Goal: Check status: Check status

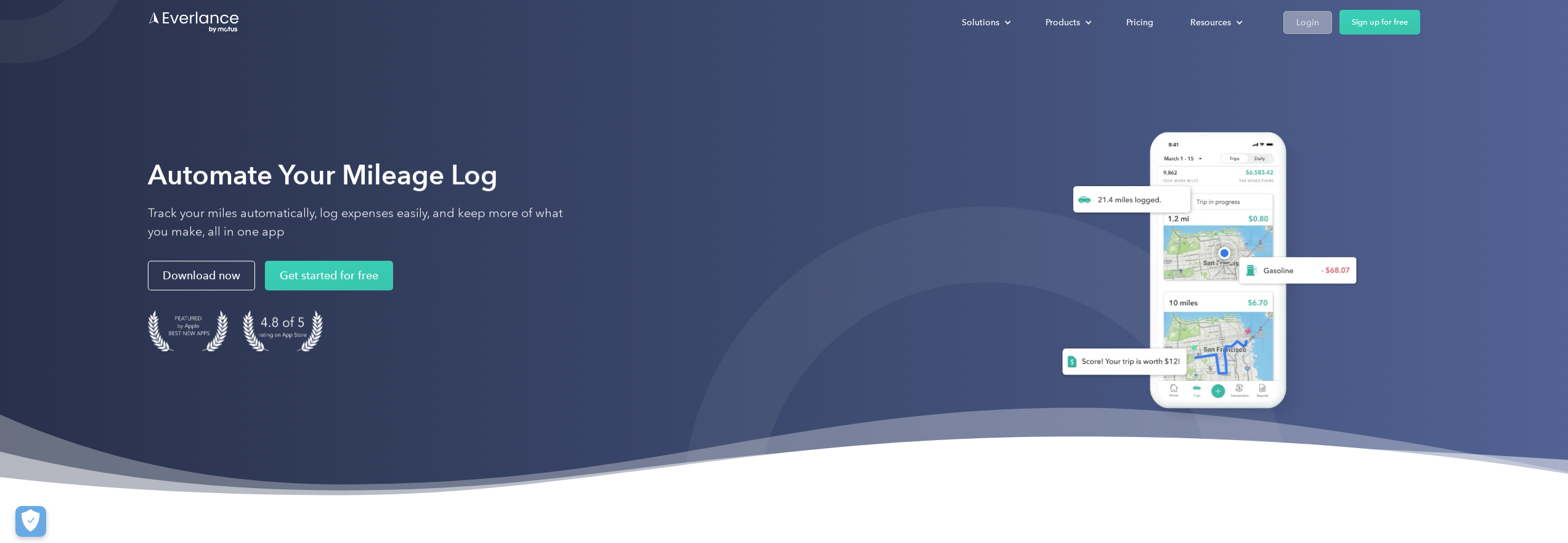
click at [1314, 18] on div "Login" at bounding box center [1308, 22] width 23 height 15
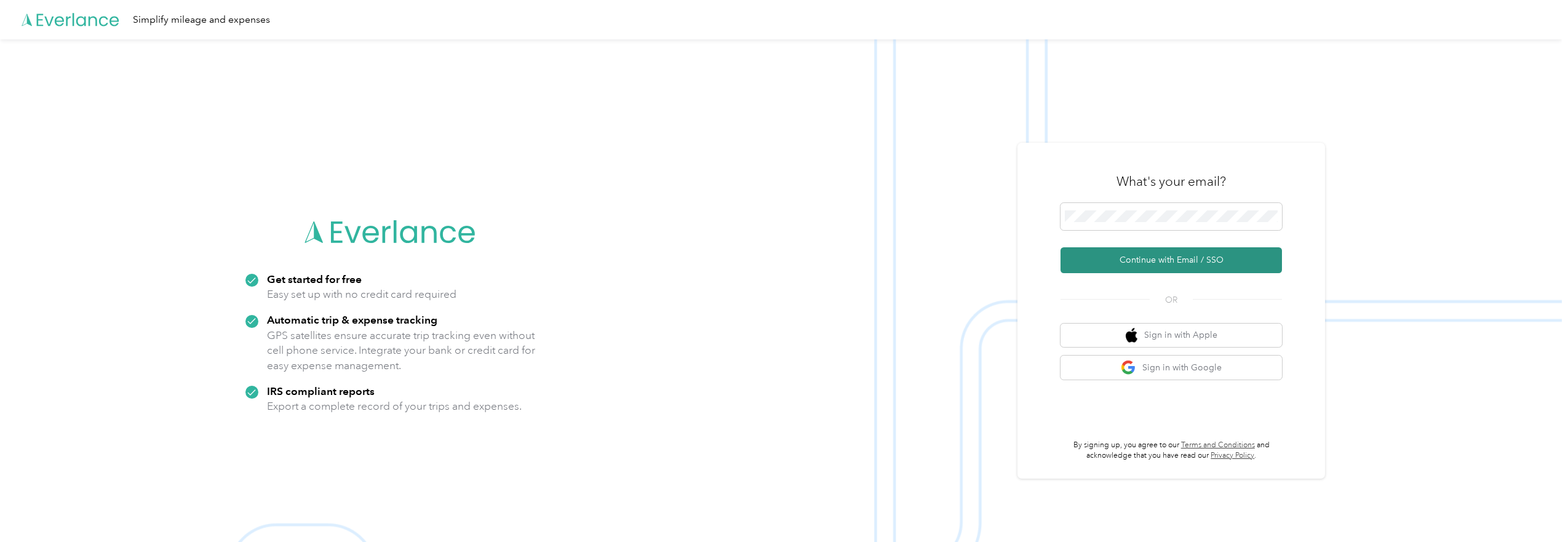
click at [1158, 258] on button "Continue with Email / SSO" at bounding box center [1171, 260] width 222 height 26
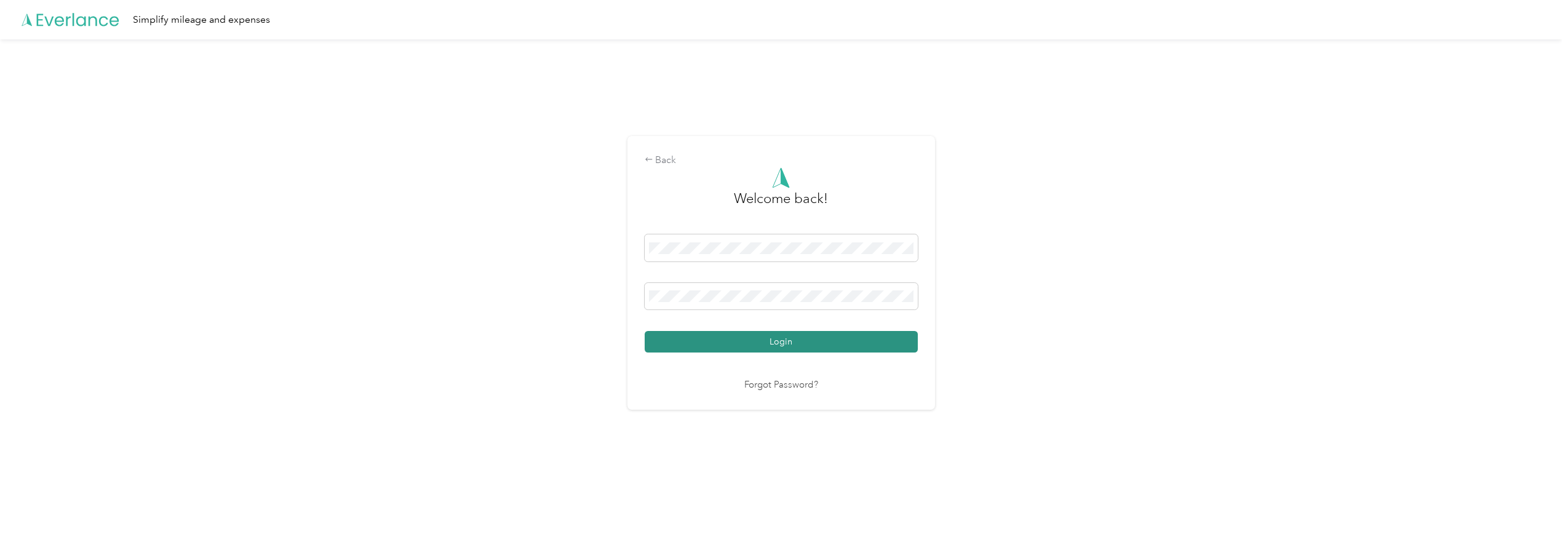
click at [739, 338] on button "Login" at bounding box center [781, 342] width 273 height 21
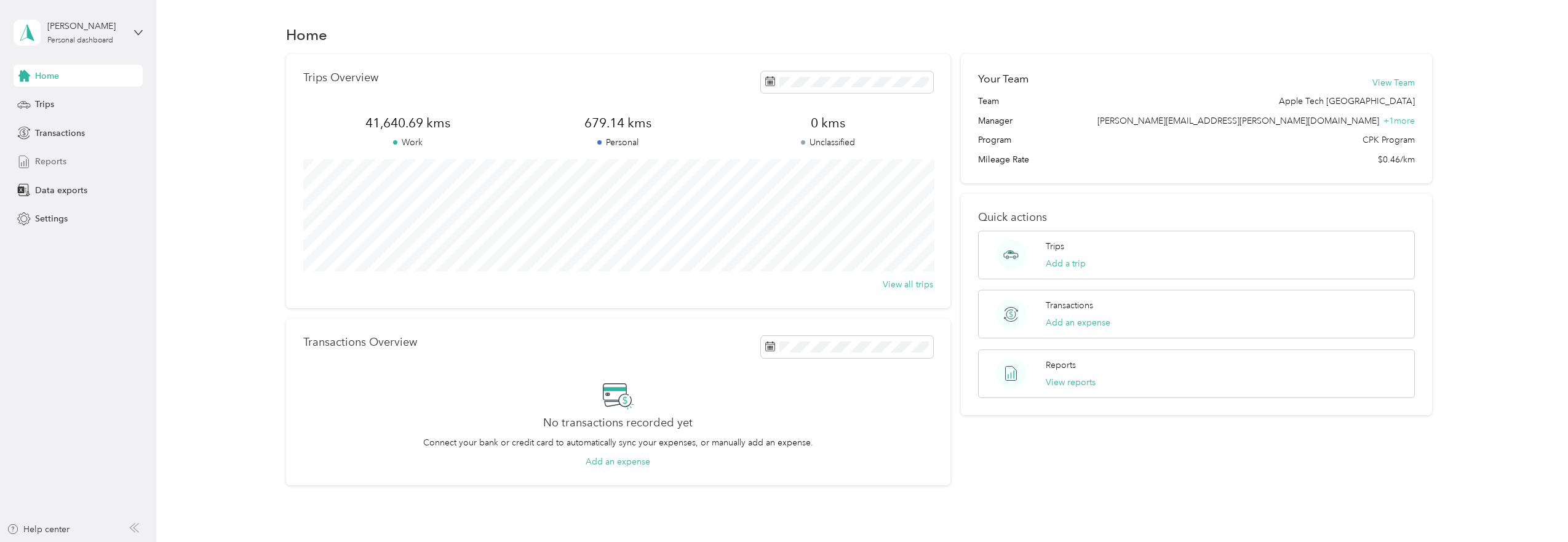
click at [56, 157] on span "Reports" at bounding box center [50, 161] width 32 height 13
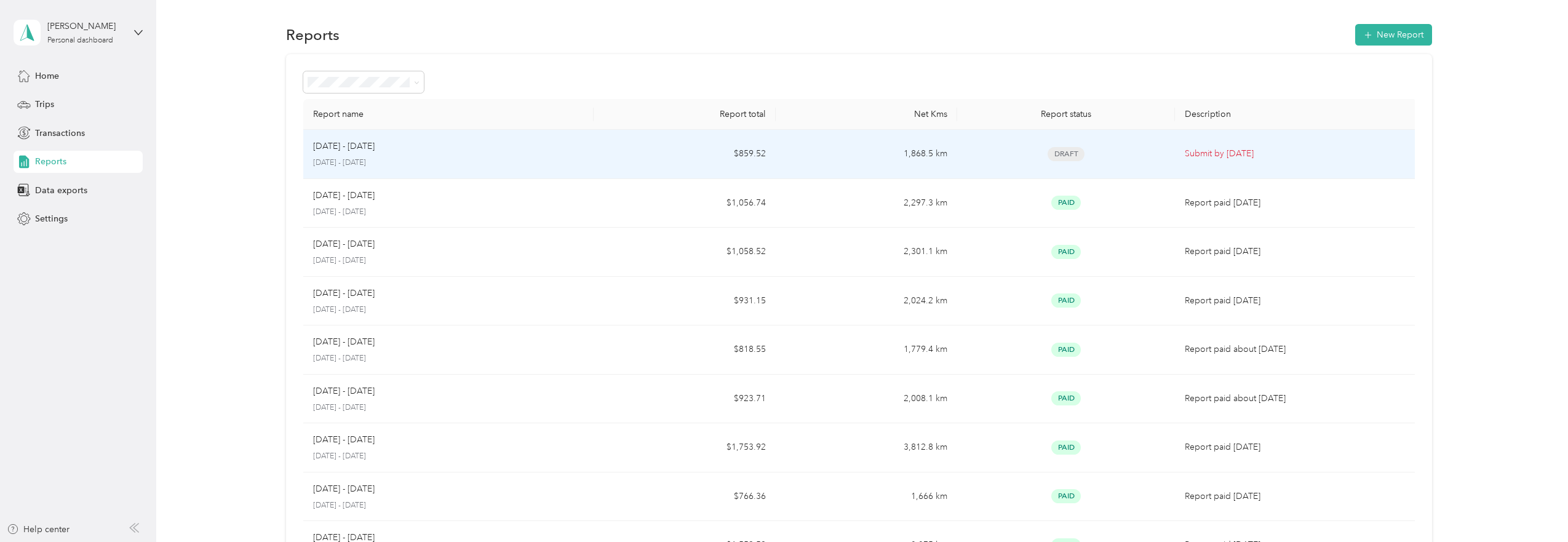
click at [442, 144] on div "Aug 17 - 30, 2025" at bounding box center [448, 146] width 271 height 13
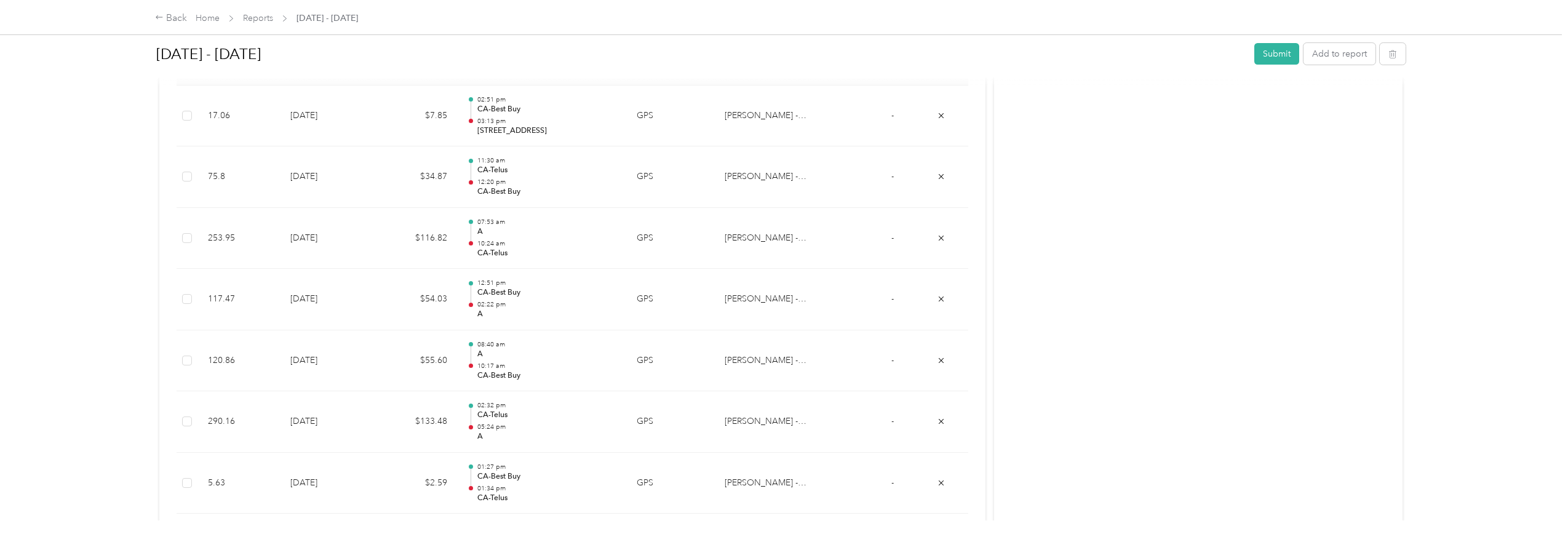
scroll to position [354, 0]
